Goal: Task Accomplishment & Management: Manage account settings

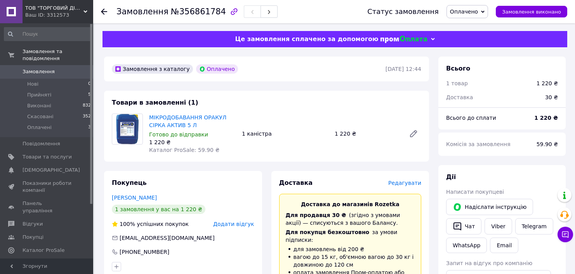
scroll to position [310, 0]
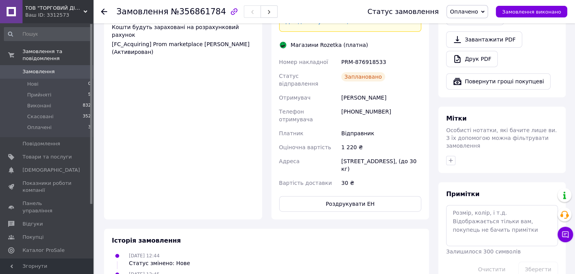
click at [36, 68] on span "Замовлення" at bounding box center [39, 71] width 32 height 7
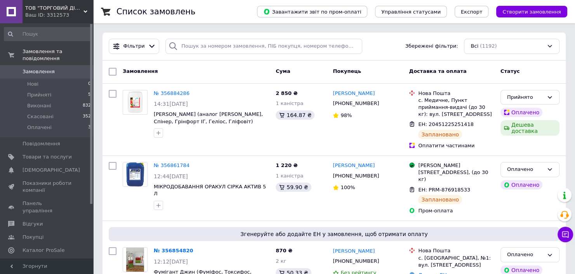
click at [37, 68] on span "Замовлення" at bounding box center [39, 71] width 32 height 7
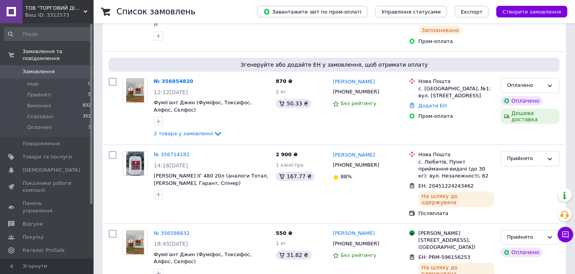
scroll to position [207, 0]
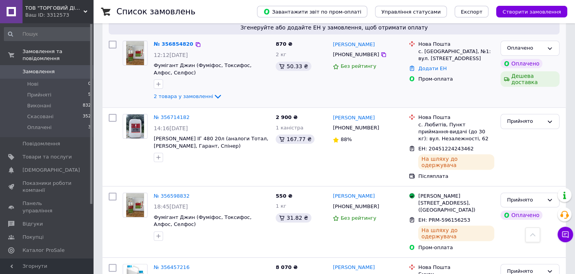
click at [170, 34] on div "Згенеруйте або додайте ЕН у замовлення, щоб отримати оплату" at bounding box center [334, 28] width 451 height 14
click at [159, 43] on link "№ 356854820" at bounding box center [174, 44] width 40 height 6
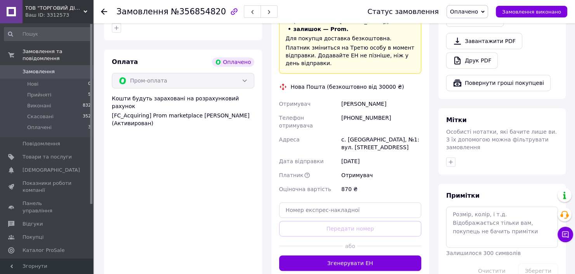
scroll to position [310, 0]
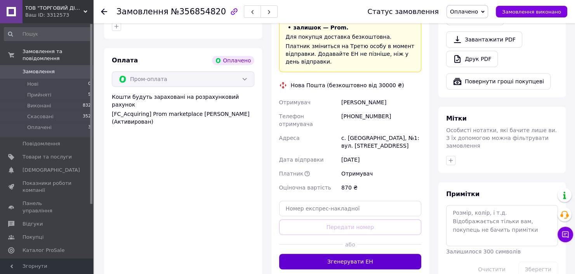
click at [350, 254] on button "Згенерувати ЕН" at bounding box center [350, 262] width 142 height 16
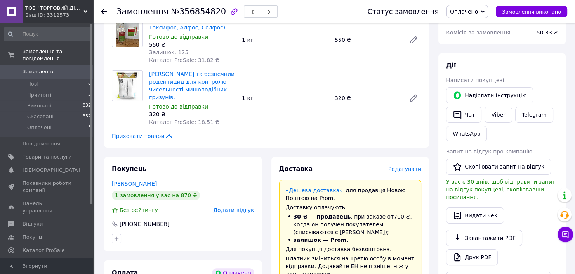
scroll to position [0, 0]
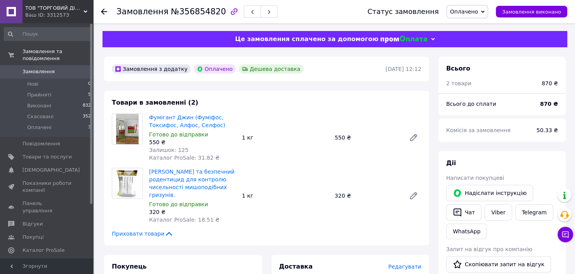
click at [39, 68] on span "Замовлення" at bounding box center [39, 71] width 32 height 7
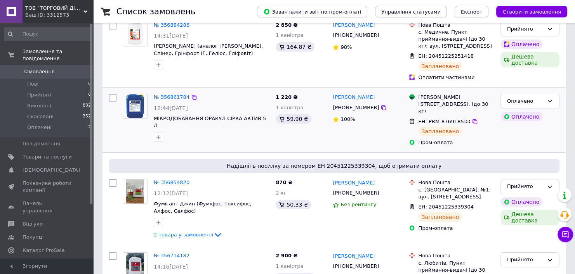
scroll to position [103, 0]
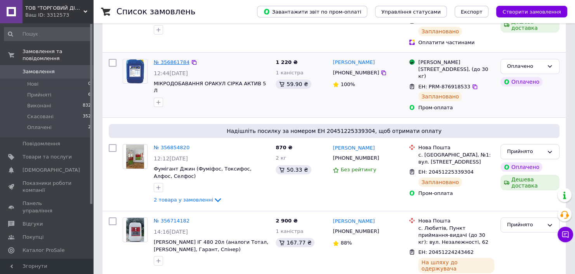
click at [160, 62] on link "№ 356861784" at bounding box center [172, 62] width 36 height 6
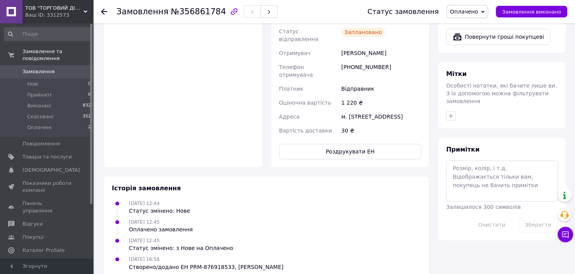
scroll to position [355, 0]
click at [352, 144] on button "Роздрукувати ЕН" at bounding box center [350, 152] width 142 height 16
